Goal: Task Accomplishment & Management: Use online tool/utility

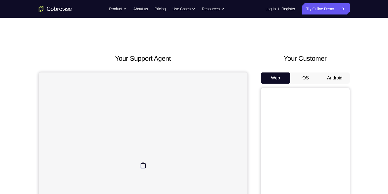
scroll to position [37, 0]
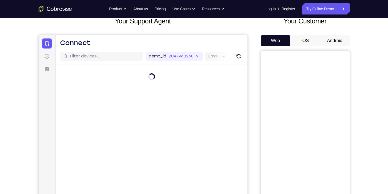
click at [306, 41] on button "iOS" at bounding box center [306, 40] width 30 height 11
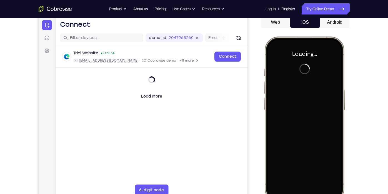
scroll to position [0, 0]
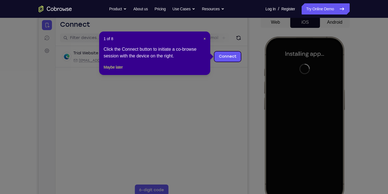
click at [202, 37] on header "1 of 8 ×" at bounding box center [155, 39] width 102 height 6
click at [204, 39] on span "×" at bounding box center [205, 38] width 2 height 4
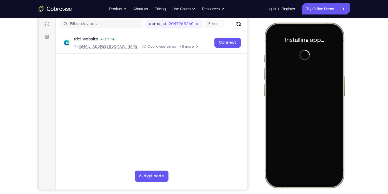
scroll to position [70, 0]
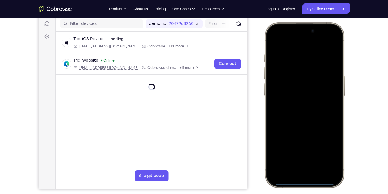
click at [273, 118] on div at bounding box center [304, 104] width 73 height 159
click at [294, 170] on div at bounding box center [304, 104] width 73 height 159
click at [303, 164] on div at bounding box center [304, 104] width 73 height 159
click at [296, 113] on div at bounding box center [304, 104] width 73 height 159
click at [296, 86] on div at bounding box center [304, 104] width 73 height 159
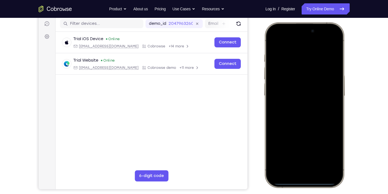
click at [291, 88] on div at bounding box center [304, 104] width 73 height 159
click at [286, 96] on div at bounding box center [304, 104] width 73 height 159
click at [287, 106] on div at bounding box center [304, 104] width 73 height 159
click at [304, 133] on div at bounding box center [304, 104] width 73 height 159
drag, startPoint x: 309, startPoint y: 117, endPoint x: 297, endPoint y: 73, distance: 45.5
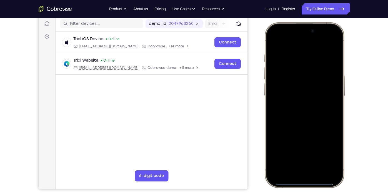
click at [297, 73] on div at bounding box center [304, 104] width 73 height 159
drag, startPoint x: 311, startPoint y: 63, endPoint x: 322, endPoint y: 135, distance: 73.7
click at [322, 135] on div at bounding box center [304, 104] width 73 height 159
click at [297, 61] on div at bounding box center [304, 104] width 73 height 159
click at [324, 66] on div at bounding box center [304, 104] width 73 height 159
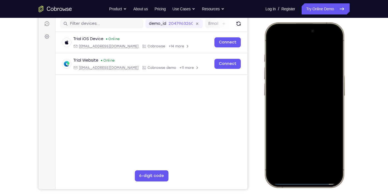
click at [281, 79] on div at bounding box center [304, 104] width 73 height 159
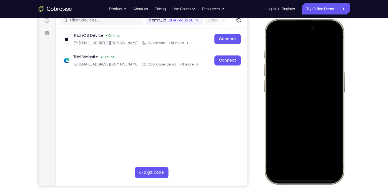
scroll to position [73, 0]
drag, startPoint x: 321, startPoint y: 79, endPoint x: 256, endPoint y: 90, distance: 66.1
click at [264, 90] on html "Online web based iOS Simulators and Android Emulators. Run iPhone, iPad, Mobile…" at bounding box center [305, 102] width 83 height 167
click at [333, 76] on div at bounding box center [304, 101] width 73 height 159
click at [332, 79] on div at bounding box center [304, 101] width 73 height 159
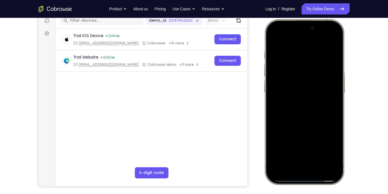
click at [332, 79] on div at bounding box center [304, 101] width 73 height 159
click at [328, 40] on div at bounding box center [304, 101] width 73 height 159
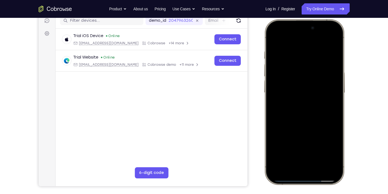
drag, startPoint x: 325, startPoint y: 54, endPoint x: 515, endPoint y: 81, distance: 191.8
click at [264, 62] on html "Online web based iOS Simulators and Android Emulators. Run iPhone, iPad, Mobile…" at bounding box center [305, 102] width 83 height 167
drag, startPoint x: 310, startPoint y: 105, endPoint x: 299, endPoint y: 64, distance: 42.2
click at [299, 64] on div at bounding box center [304, 101] width 73 height 159
drag, startPoint x: 322, startPoint y: 116, endPoint x: 311, endPoint y: 34, distance: 82.6
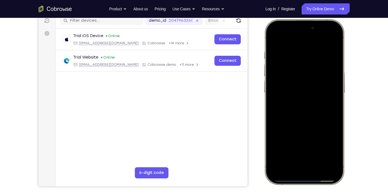
click at [311, 34] on div at bounding box center [304, 101] width 73 height 159
drag, startPoint x: 318, startPoint y: 121, endPoint x: 307, endPoint y: 33, distance: 88.8
click at [307, 33] on div at bounding box center [304, 101] width 73 height 159
drag, startPoint x: 44, startPoint y: 13, endPoint x: 253, endPoint y: 101, distance: 226.6
click at [253, 101] on div "Your Support Agent Your Customer Web iOS Android" at bounding box center [194, 83] width 311 height 205
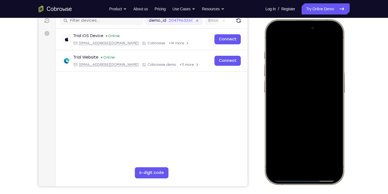
scroll to position [98, 0]
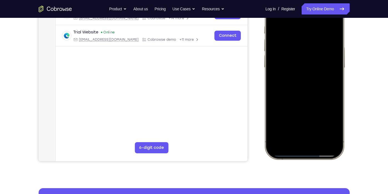
drag, startPoint x: 286, startPoint y: 86, endPoint x: 270, endPoint y: 47, distance: 42.4
click at [270, 47] on div at bounding box center [304, 76] width 73 height 159
drag, startPoint x: 311, startPoint y: 109, endPoint x: 313, endPoint y: 76, distance: 33.2
click at [313, 76] on div at bounding box center [304, 76] width 73 height 159
drag, startPoint x: 322, startPoint y: 105, endPoint x: 309, endPoint y: 35, distance: 71.8
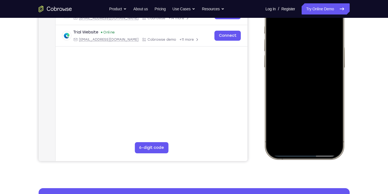
click at [309, 35] on div at bounding box center [304, 76] width 73 height 159
drag, startPoint x: 321, startPoint y: 108, endPoint x: 311, endPoint y: 39, distance: 69.2
click at [311, 39] on div at bounding box center [304, 76] width 73 height 159
drag, startPoint x: 332, startPoint y: 94, endPoint x: 322, endPoint y: 58, distance: 37.9
click at [322, 58] on div at bounding box center [304, 76] width 73 height 159
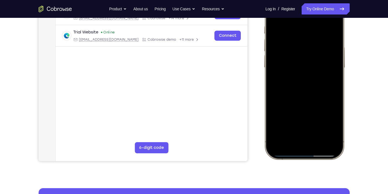
click at [335, 115] on div at bounding box center [304, 76] width 73 height 159
drag, startPoint x: 320, startPoint y: 112, endPoint x: 311, endPoint y: 51, distance: 62.1
click at [311, 51] on div at bounding box center [304, 76] width 73 height 159
drag, startPoint x: 315, startPoint y: 82, endPoint x: 301, endPoint y: 13, distance: 70.6
click at [301, 13] on div at bounding box center [304, 76] width 73 height 159
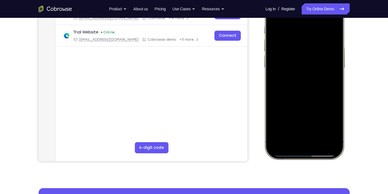
click at [338, 75] on div at bounding box center [304, 76] width 73 height 159
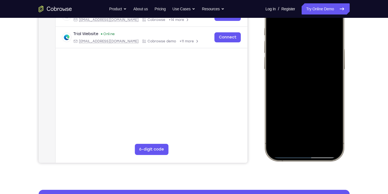
scroll to position [96, 0]
click at [337, 75] on div at bounding box center [304, 78] width 73 height 159
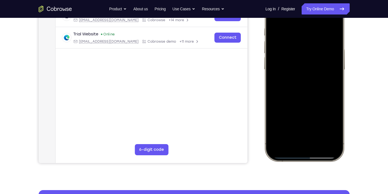
click at [336, 77] on div at bounding box center [304, 78] width 73 height 159
drag, startPoint x: 321, startPoint y: 109, endPoint x: 317, endPoint y: 28, distance: 81.0
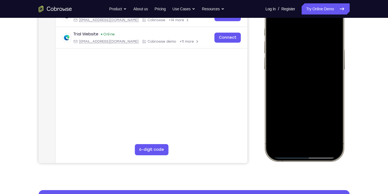
click at [317, 28] on div at bounding box center [304, 78] width 73 height 159
drag, startPoint x: 318, startPoint y: 93, endPoint x: 309, endPoint y: 37, distance: 57.2
click at [309, 37] on div at bounding box center [304, 78] width 73 height 159
drag, startPoint x: 305, startPoint y: 108, endPoint x: 304, endPoint y: 56, distance: 52.0
click at [304, 56] on div at bounding box center [304, 78] width 73 height 159
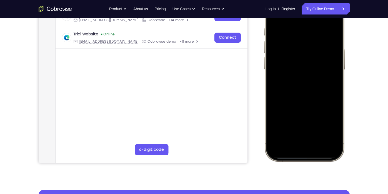
drag, startPoint x: 321, startPoint y: 121, endPoint x: 312, endPoint y: 49, distance: 71.7
click at [312, 49] on div at bounding box center [304, 78] width 73 height 159
drag, startPoint x: 315, startPoint y: 76, endPoint x: 320, endPoint y: 49, distance: 27.5
click at [320, 49] on div at bounding box center [304, 78] width 73 height 159
drag, startPoint x: 330, startPoint y: 119, endPoint x: 314, endPoint y: 53, distance: 67.8
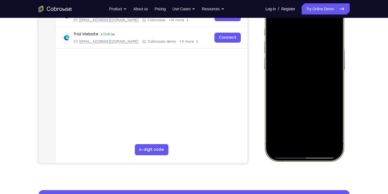
click at [314, 53] on div at bounding box center [304, 78] width 73 height 159
drag, startPoint x: 323, startPoint y: 119, endPoint x: 325, endPoint y: 42, distance: 77.0
click at [325, 42] on div at bounding box center [304, 78] width 73 height 159
drag, startPoint x: 322, startPoint y: 99, endPoint x: 318, endPoint y: 54, distance: 45.2
click at [318, 54] on div at bounding box center [304, 78] width 73 height 159
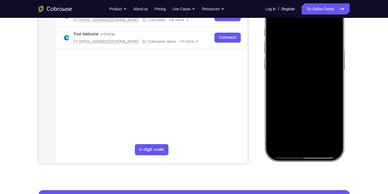
drag, startPoint x: 320, startPoint y: 97, endPoint x: 312, endPoint y: 63, distance: 34.9
click at [312, 63] on div at bounding box center [304, 78] width 73 height 159
drag, startPoint x: 329, startPoint y: 120, endPoint x: 317, endPoint y: 60, distance: 61.7
click at [317, 60] on div at bounding box center [304, 78] width 73 height 159
click at [308, 91] on div at bounding box center [304, 78] width 73 height 159
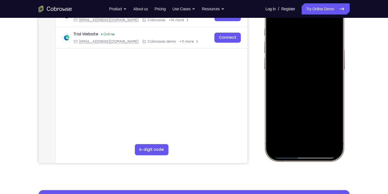
drag, startPoint x: 321, startPoint y: 122, endPoint x: 316, endPoint y: 108, distance: 14.3
click at [316, 108] on div at bounding box center [304, 78] width 73 height 159
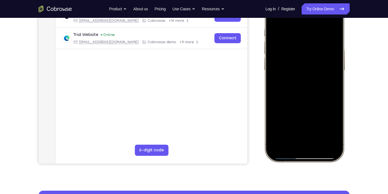
drag, startPoint x: 327, startPoint y: 123, endPoint x: 326, endPoint y: 53, distance: 70.1
click at [326, 53] on div at bounding box center [304, 79] width 73 height 159
drag, startPoint x: 326, startPoint y: 105, endPoint x: 319, endPoint y: 55, distance: 50.5
click at [319, 55] on div at bounding box center [304, 79] width 73 height 159
drag, startPoint x: 319, startPoint y: 106, endPoint x: 308, endPoint y: 25, distance: 81.4
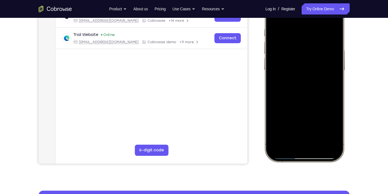
click at [308, 25] on div at bounding box center [304, 79] width 73 height 159
drag, startPoint x: 315, startPoint y: 102, endPoint x: 311, endPoint y: 54, distance: 48.9
click at [311, 54] on div at bounding box center [304, 79] width 73 height 159
drag, startPoint x: 329, startPoint y: 99, endPoint x: 338, endPoint y: 9, distance: 90.0
click at [338, 9] on div at bounding box center [304, 79] width 73 height 159
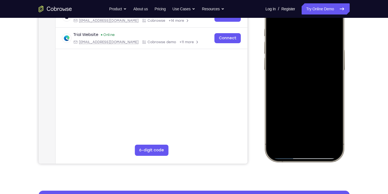
drag, startPoint x: 330, startPoint y: 83, endPoint x: 321, endPoint y: 38, distance: 45.0
click at [321, 38] on div at bounding box center [304, 79] width 73 height 159
click at [336, 89] on div at bounding box center [304, 79] width 73 height 159
click at [317, 144] on div at bounding box center [304, 79] width 73 height 159
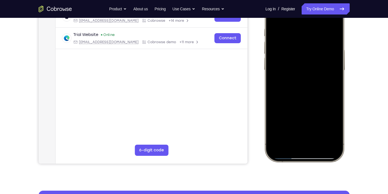
click at [311, 72] on div at bounding box center [304, 79] width 73 height 159
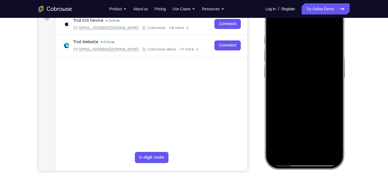
scroll to position [88, 0]
click at [275, 26] on div at bounding box center [304, 86] width 73 height 159
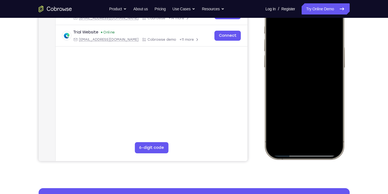
click at [304, 89] on div at bounding box center [304, 76] width 73 height 159
click at [311, 64] on div at bounding box center [304, 76] width 73 height 159
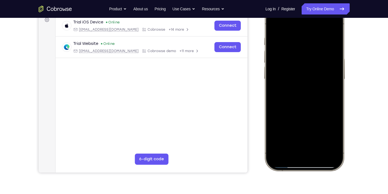
scroll to position [86, 0]
click at [313, 77] on div at bounding box center [304, 88] width 73 height 159
click at [304, 62] on div at bounding box center [304, 88] width 73 height 159
click at [313, 98] on div at bounding box center [304, 88] width 73 height 159
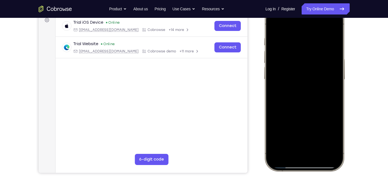
click at [330, 89] on div at bounding box center [304, 88] width 73 height 159
click at [275, 26] on div at bounding box center [304, 88] width 73 height 159
click at [274, 22] on div at bounding box center [304, 88] width 73 height 159
click at [317, 140] on div at bounding box center [304, 88] width 73 height 159
click at [296, 49] on div at bounding box center [304, 88] width 73 height 159
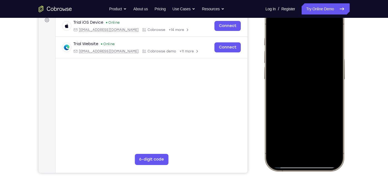
click at [287, 134] on div at bounding box center [304, 88] width 73 height 159
click at [288, 133] on div at bounding box center [304, 88] width 73 height 159
click at [288, 136] on div at bounding box center [304, 88] width 73 height 159
click at [279, 132] on div at bounding box center [304, 88] width 73 height 159
click at [282, 137] on div at bounding box center [304, 88] width 73 height 159
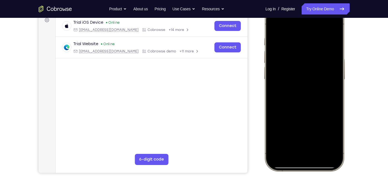
click at [273, 25] on div at bounding box center [304, 88] width 73 height 159
click at [338, 54] on div at bounding box center [304, 88] width 73 height 159
click at [273, 54] on div at bounding box center [304, 88] width 73 height 159
click at [338, 53] on div at bounding box center [304, 88] width 73 height 159
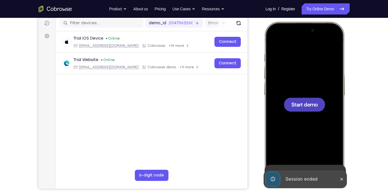
scroll to position [68, 0]
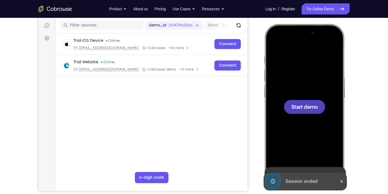
click at [309, 104] on span "Start demo" at bounding box center [304, 106] width 26 height 5
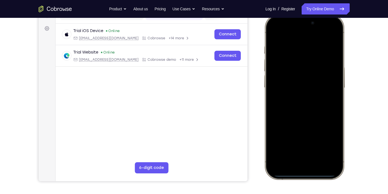
scroll to position [82, 0]
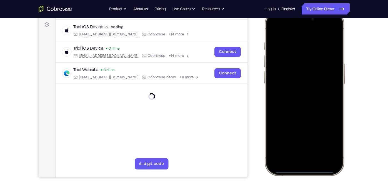
click at [277, 105] on div at bounding box center [304, 92] width 73 height 159
click at [297, 159] on div at bounding box center [304, 92] width 73 height 159
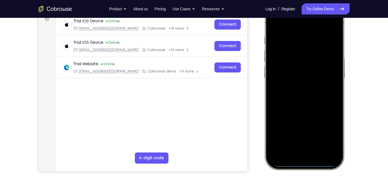
scroll to position [88, 0]
click at [291, 142] on div at bounding box center [304, 86] width 73 height 159
click at [291, 146] on div at bounding box center [304, 86] width 73 height 159
click at [279, 79] on div at bounding box center [304, 86] width 73 height 159
click at [297, 125] on div at bounding box center [304, 86] width 73 height 159
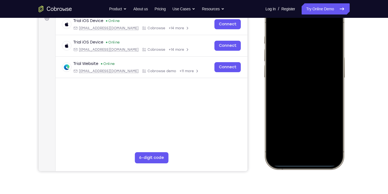
click at [280, 73] on div at bounding box center [304, 86] width 73 height 159
click at [298, 134] on div at bounding box center [304, 86] width 73 height 159
drag, startPoint x: 325, startPoint y: 58, endPoint x: 327, endPoint y: 96, distance: 38.2
click at [327, 96] on div at bounding box center [304, 86] width 73 height 159
click at [297, 41] on div at bounding box center [304, 86] width 73 height 159
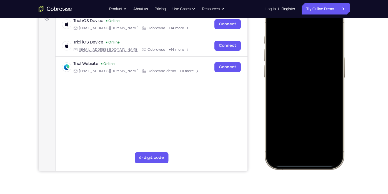
drag, startPoint x: 332, startPoint y: 106, endPoint x: 316, endPoint y: 67, distance: 42.2
click at [316, 67] on div at bounding box center [304, 86] width 73 height 159
drag, startPoint x: 314, startPoint y: 122, endPoint x: 302, endPoint y: 70, distance: 54.0
click at [302, 70] on div at bounding box center [304, 86] width 73 height 159
drag, startPoint x: 308, startPoint y: 51, endPoint x: 302, endPoint y: 147, distance: 96.4
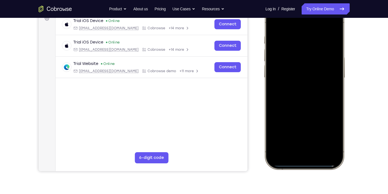
click at [302, 147] on div at bounding box center [304, 86] width 73 height 159
click at [283, 23] on div at bounding box center [304, 86] width 73 height 159
click at [288, 37] on div at bounding box center [304, 86] width 73 height 159
drag, startPoint x: 322, startPoint y: 123, endPoint x: 336, endPoint y: 129, distance: 15.6
click at [336, 129] on div at bounding box center [304, 86] width 73 height 159
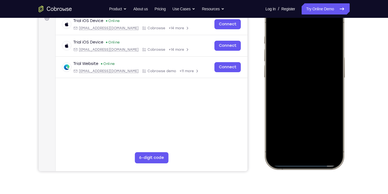
drag, startPoint x: 325, startPoint y: 123, endPoint x: 283, endPoint y: 124, distance: 41.7
click at [283, 124] on div at bounding box center [304, 86] width 73 height 159
drag, startPoint x: 306, startPoint y: 133, endPoint x: 311, endPoint y: 50, distance: 83.3
click at [311, 50] on div at bounding box center [304, 86] width 73 height 159
drag, startPoint x: 303, startPoint y: 110, endPoint x: 302, endPoint y: 53, distance: 57.6
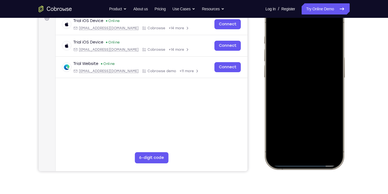
click at [302, 53] on div at bounding box center [304, 86] width 73 height 159
click at [298, 146] on div at bounding box center [304, 86] width 73 height 159
click at [291, 34] on div at bounding box center [304, 86] width 73 height 159
drag, startPoint x: 316, startPoint y: 111, endPoint x: 307, endPoint y: 43, distance: 67.8
click at [307, 43] on div at bounding box center [304, 86] width 73 height 159
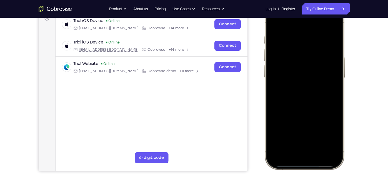
drag, startPoint x: 315, startPoint y: 101, endPoint x: 319, endPoint y: 49, distance: 51.6
click at [319, 49] on div at bounding box center [304, 86] width 73 height 159
drag, startPoint x: 314, startPoint y: 55, endPoint x: 317, endPoint y: 111, distance: 55.7
click at [317, 111] on div at bounding box center [304, 86] width 73 height 159
drag, startPoint x: 316, startPoint y: 58, endPoint x: 310, endPoint y: 125, distance: 66.4
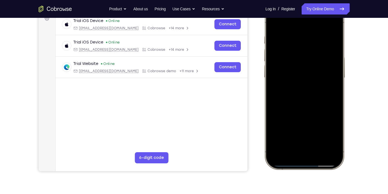
click at [310, 125] on div at bounding box center [304, 86] width 73 height 159
drag, startPoint x: 308, startPoint y: 59, endPoint x: 312, endPoint y: 123, distance: 63.9
click at [312, 123] on div at bounding box center [304, 86] width 73 height 159
drag, startPoint x: 313, startPoint y: 51, endPoint x: 306, endPoint y: 143, distance: 92.0
click at [306, 143] on div at bounding box center [304, 86] width 73 height 159
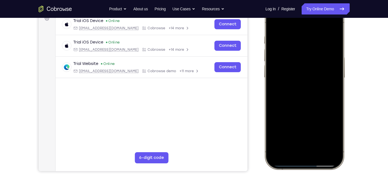
drag, startPoint x: 307, startPoint y: 54, endPoint x: 305, endPoint y: 152, distance: 97.6
click at [305, 152] on div at bounding box center [304, 86] width 73 height 159
drag, startPoint x: 303, startPoint y: 48, endPoint x: 296, endPoint y: 142, distance: 93.7
click at [296, 142] on div at bounding box center [304, 86] width 73 height 159
drag, startPoint x: 304, startPoint y: 53, endPoint x: 301, endPoint y: 86, distance: 33.8
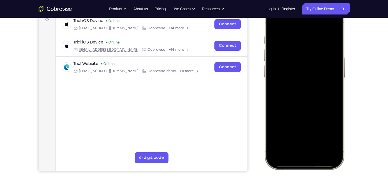
click at [301, 86] on div at bounding box center [304, 86] width 73 height 159
drag, startPoint x: 302, startPoint y: 48, endPoint x: 299, endPoint y: 138, distance: 90.7
click at [299, 138] on div at bounding box center [304, 86] width 73 height 159
click at [298, 147] on div at bounding box center [304, 86] width 73 height 159
click at [283, 63] on div at bounding box center [304, 86] width 73 height 159
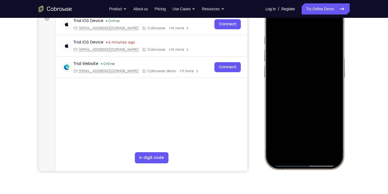
click at [331, 32] on div at bounding box center [304, 86] width 73 height 159
drag, startPoint x: 326, startPoint y: 108, endPoint x: 321, endPoint y: 35, distance: 73.6
click at [321, 35] on div at bounding box center [304, 86] width 73 height 159
drag, startPoint x: 324, startPoint y: 129, endPoint x: 319, endPoint y: 46, distance: 83.3
click at [319, 46] on div at bounding box center [304, 86] width 73 height 159
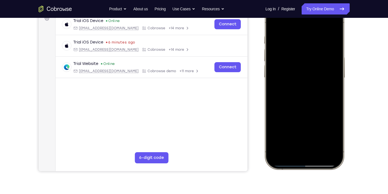
drag, startPoint x: 317, startPoint y: 110, endPoint x: 308, endPoint y: 36, distance: 74.8
click at [308, 36] on div at bounding box center [304, 86] width 73 height 159
drag, startPoint x: 311, startPoint y: 108, endPoint x: 299, endPoint y: 51, distance: 58.4
click at [299, 51] on div at bounding box center [304, 86] width 73 height 159
drag, startPoint x: 315, startPoint y: 112, endPoint x: 302, endPoint y: 175, distance: 64.2
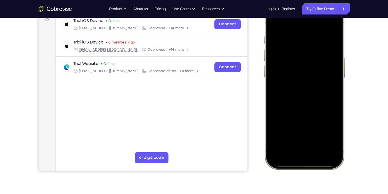
click at [302, 171] on html "Online web based iOS Simulators and Android Emulators. Run iPhone, iPad, Mobile…" at bounding box center [305, 87] width 83 height 167
drag, startPoint x: 309, startPoint y: 69, endPoint x: 306, endPoint y: 151, distance: 81.8
click at [306, 151] on div at bounding box center [304, 86] width 73 height 159
click at [331, 29] on div at bounding box center [304, 86] width 73 height 159
drag, startPoint x: 319, startPoint y: 105, endPoint x: 320, endPoint y: 34, distance: 71.2
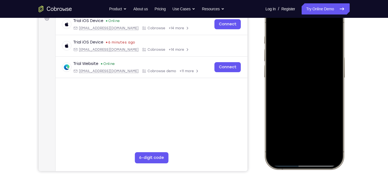
click at [320, 34] on div at bounding box center [304, 86] width 73 height 159
drag, startPoint x: 320, startPoint y: 126, endPoint x: 319, endPoint y: 69, distance: 57.0
click at [319, 69] on div at bounding box center [304, 86] width 73 height 159
drag, startPoint x: 318, startPoint y: 136, endPoint x: 303, endPoint y: 42, distance: 94.9
click at [303, 42] on div at bounding box center [304, 86] width 73 height 159
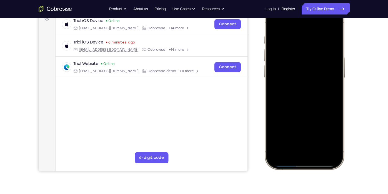
drag, startPoint x: 313, startPoint y: 135, endPoint x: 312, endPoint y: 64, distance: 71.5
click at [312, 64] on div at bounding box center [304, 86] width 73 height 159
drag, startPoint x: 309, startPoint y: 130, endPoint x: 300, endPoint y: 105, distance: 26.9
click at [300, 105] on div at bounding box center [304, 86] width 73 height 159
drag, startPoint x: 304, startPoint y: 119, endPoint x: 300, endPoint y: 61, distance: 58.0
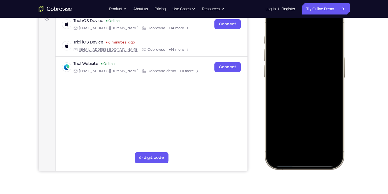
click at [300, 61] on div at bounding box center [304, 86] width 73 height 159
drag, startPoint x: 313, startPoint y: 131, endPoint x: 304, endPoint y: 74, distance: 58.0
click at [304, 74] on div at bounding box center [304, 86] width 73 height 159
drag, startPoint x: 303, startPoint y: 137, endPoint x: 307, endPoint y: 43, distance: 94.1
click at [307, 43] on div at bounding box center [304, 86] width 73 height 159
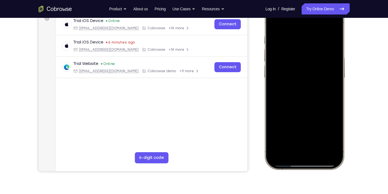
drag, startPoint x: 304, startPoint y: 63, endPoint x: 300, endPoint y: 146, distance: 83.0
click at [300, 146] on div at bounding box center [304, 86] width 73 height 159
click at [274, 31] on div at bounding box center [304, 86] width 73 height 159
drag, startPoint x: 332, startPoint y: 113, endPoint x: 323, endPoint y: 54, distance: 59.5
click at [323, 54] on div at bounding box center [304, 86] width 73 height 159
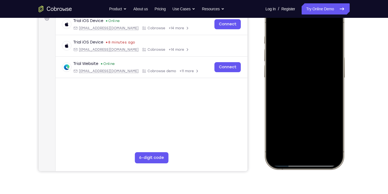
click at [336, 86] on div at bounding box center [304, 86] width 73 height 159
click at [306, 115] on div at bounding box center [304, 86] width 73 height 159
drag, startPoint x: 306, startPoint y: 115, endPoint x: 321, endPoint y: 32, distance: 83.8
click at [321, 32] on div at bounding box center [304, 86] width 73 height 159
drag, startPoint x: 306, startPoint y: 127, endPoint x: 311, endPoint y: 78, distance: 50.1
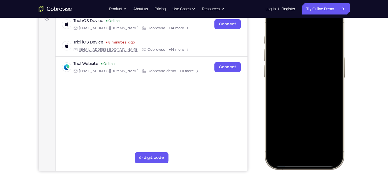
click at [311, 78] on div at bounding box center [304, 86] width 73 height 159
drag, startPoint x: 306, startPoint y: 124, endPoint x: 300, endPoint y: 38, distance: 86.4
click at [300, 38] on div at bounding box center [304, 86] width 73 height 159
drag, startPoint x: 308, startPoint y: 130, endPoint x: 297, endPoint y: 62, distance: 69.3
click at [297, 62] on div at bounding box center [304, 86] width 73 height 159
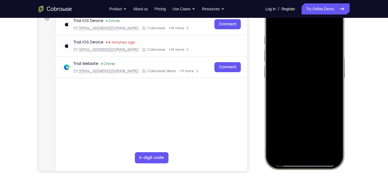
drag, startPoint x: 303, startPoint y: 123, endPoint x: 306, endPoint y: 49, distance: 74.0
click at [306, 49] on div at bounding box center [304, 86] width 73 height 159
drag, startPoint x: 304, startPoint y: 110, endPoint x: 301, endPoint y: 46, distance: 64.6
click at [301, 46] on div at bounding box center [304, 86] width 73 height 159
drag, startPoint x: 303, startPoint y: 112, endPoint x: 305, endPoint y: 45, distance: 66.8
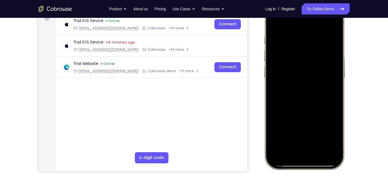
click at [305, 45] on div at bounding box center [304, 86] width 73 height 159
drag, startPoint x: 305, startPoint y: 117, endPoint x: 319, endPoint y: 52, distance: 67.0
click at [319, 52] on div at bounding box center [304, 86] width 73 height 159
click at [288, 141] on div at bounding box center [304, 86] width 73 height 159
drag, startPoint x: 309, startPoint y: 124, endPoint x: 312, endPoint y: 50, distance: 74.6
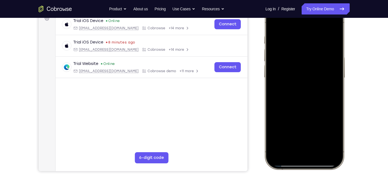
click at [312, 50] on div at bounding box center [304, 86] width 73 height 159
drag, startPoint x: 306, startPoint y: 127, endPoint x: 316, endPoint y: 24, distance: 102.6
click at [316, 24] on div at bounding box center [304, 86] width 73 height 159
drag, startPoint x: 304, startPoint y: 127, endPoint x: 319, endPoint y: 44, distance: 84.9
click at [319, 44] on div at bounding box center [304, 86] width 73 height 159
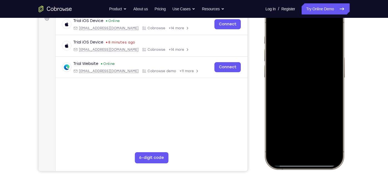
drag, startPoint x: 301, startPoint y: 121, endPoint x: 305, endPoint y: 48, distance: 73.2
click at [305, 48] on div at bounding box center [304, 86] width 73 height 159
drag, startPoint x: 300, startPoint y: 44, endPoint x: 296, endPoint y: 175, distance: 130.7
click at [296, 171] on html "Online web based iOS Simulators and Android Emulators. Run iPhone, iPad, Mobile…" at bounding box center [305, 87] width 83 height 167
drag, startPoint x: 301, startPoint y: 45, endPoint x: 307, endPoint y: 175, distance: 130.6
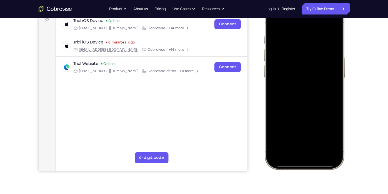
click at [307, 171] on html "Online web based iOS Simulators and Android Emulators. Run iPhone, iPad, Mobile…" at bounding box center [305, 87] width 83 height 167
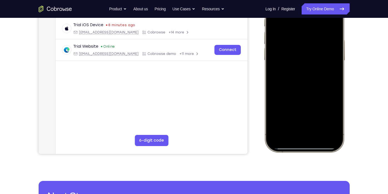
scroll to position [90, 0]
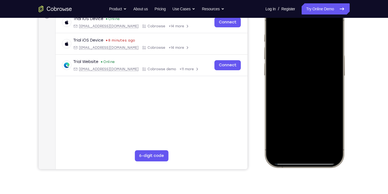
click at [304, 142] on div at bounding box center [304, 84] width 73 height 159
click at [282, 29] on div at bounding box center [304, 84] width 73 height 159
click at [283, 32] on div at bounding box center [304, 84] width 73 height 159
drag, startPoint x: 316, startPoint y: 114, endPoint x: 318, endPoint y: 39, distance: 75.1
click at [318, 39] on div at bounding box center [304, 84] width 73 height 159
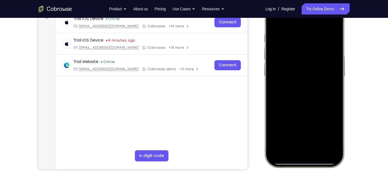
drag, startPoint x: 308, startPoint y: 121, endPoint x: 318, endPoint y: 32, distance: 89.5
click at [318, 32] on div at bounding box center [304, 84] width 73 height 159
click at [302, 2] on div at bounding box center [305, 2] width 82 height 0
